Goal: Task Accomplishment & Management: Use online tool/utility

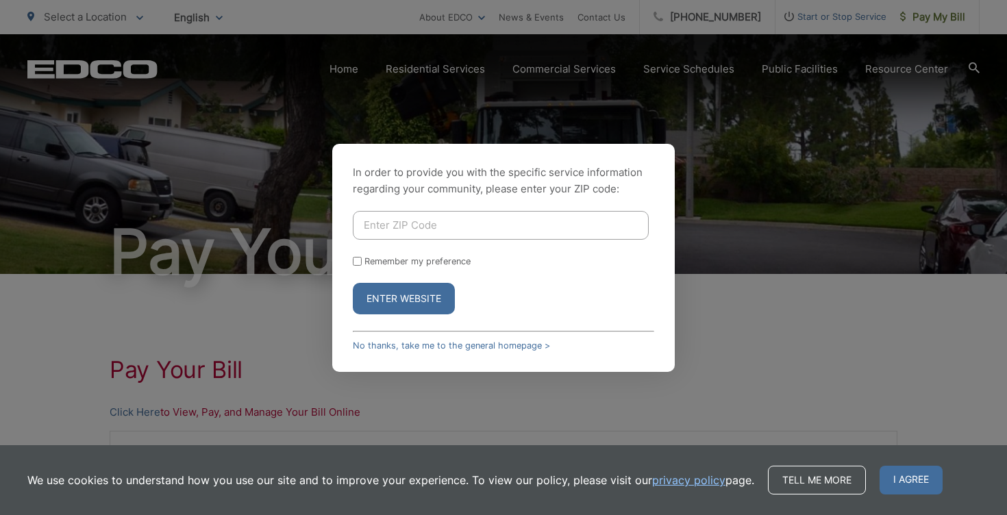
click at [435, 214] on input "Enter ZIP Code" at bounding box center [501, 225] width 296 height 29
type input "91935"
click at [357, 260] on input "Remember my preference" at bounding box center [357, 261] width 9 height 9
checkbox input "true"
click at [376, 292] on button "Enter Website" at bounding box center [404, 298] width 102 height 31
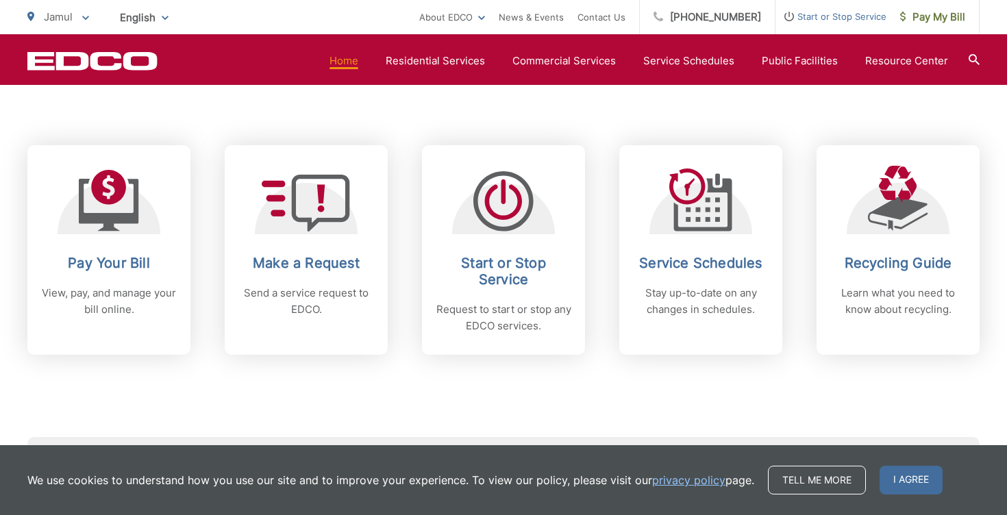
scroll to position [642, 0]
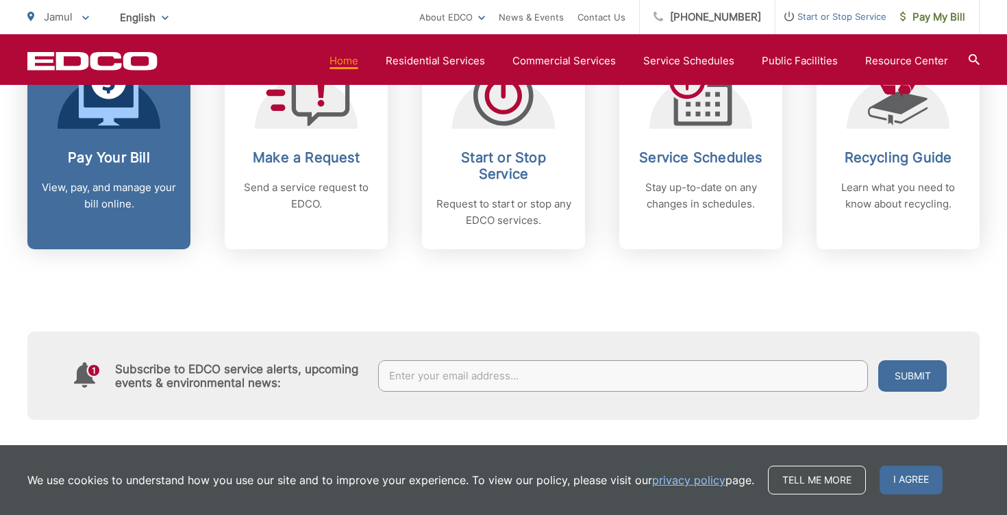
click at [147, 121] on div at bounding box center [109, 94] width 103 height 68
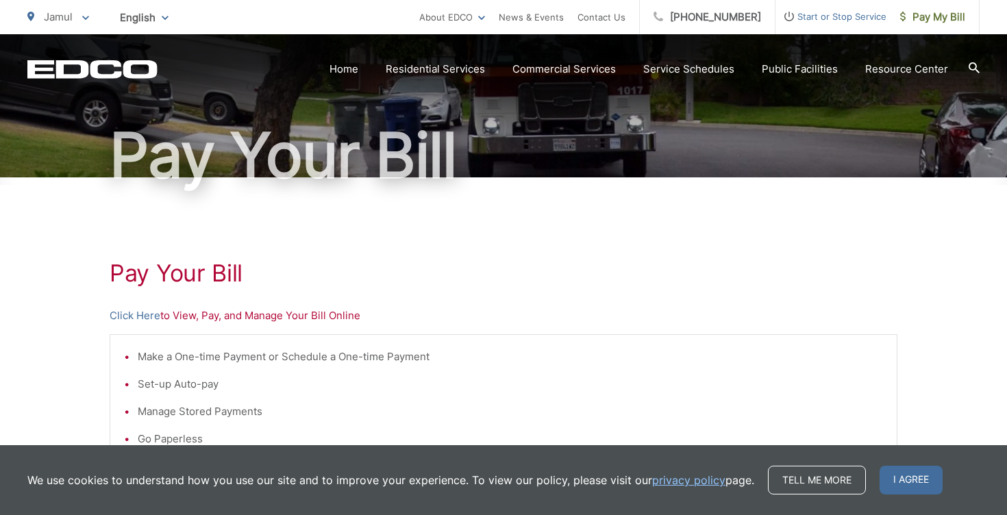
scroll to position [107, 0]
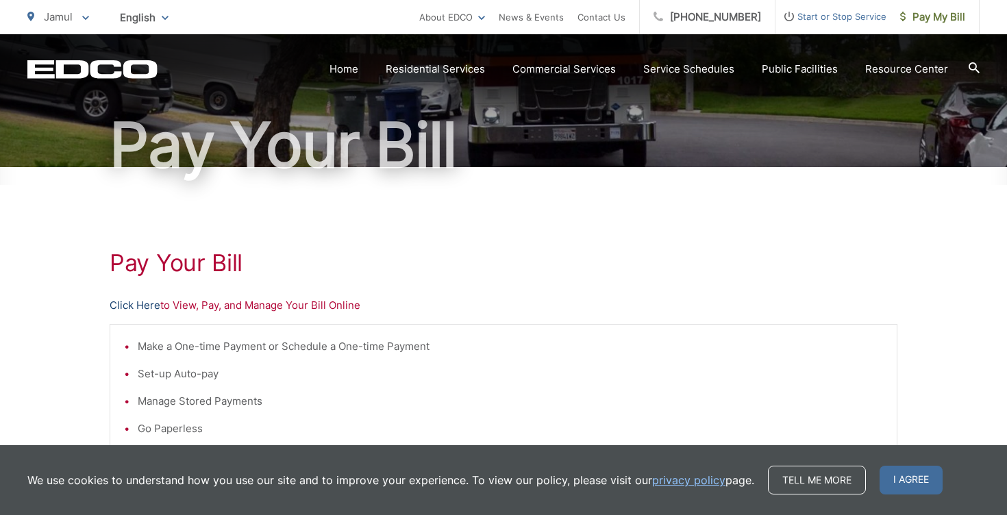
click at [136, 304] on link "Click Here" at bounding box center [135, 305] width 51 height 16
